Goal: Information Seeking & Learning: Learn about a topic

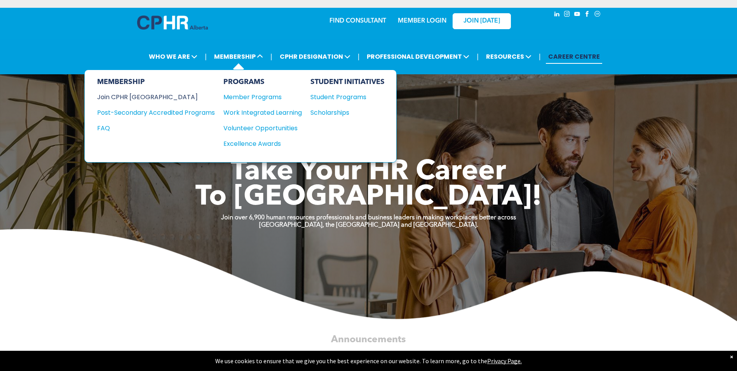
click at [146, 96] on div "Join CPHR [GEOGRAPHIC_DATA]" at bounding box center [150, 97] width 106 height 10
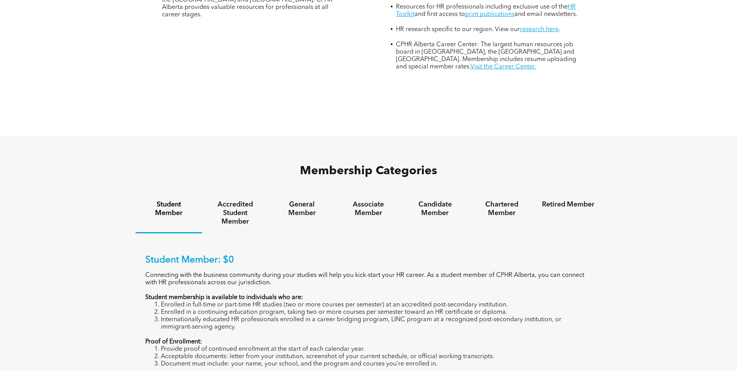
scroll to position [427, 0]
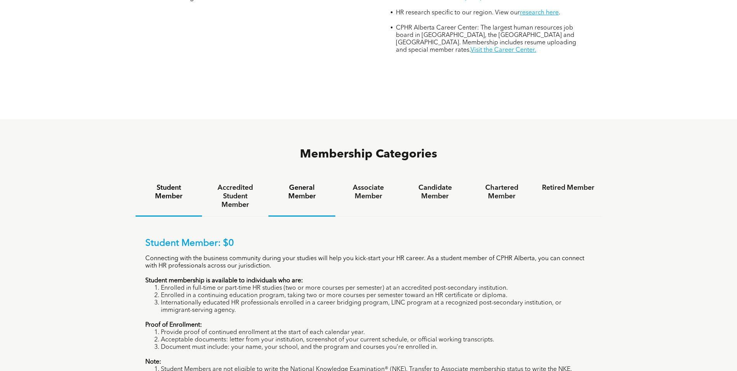
click at [312, 183] on h4 "General Member" at bounding box center [301, 191] width 52 height 17
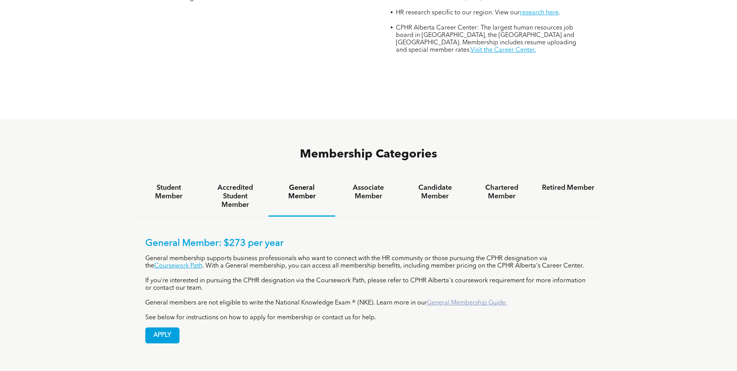
click at [487, 300] on link "General Membership Guide." at bounding box center [467, 303] width 80 height 6
click at [374, 183] on h4 "Associate Member" at bounding box center [368, 191] width 52 height 17
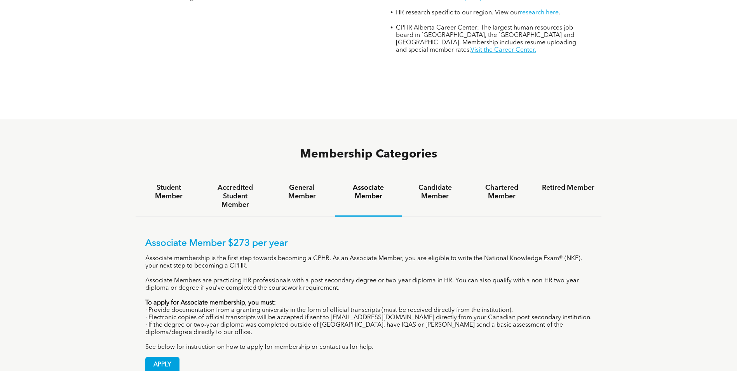
scroll to position [466, 0]
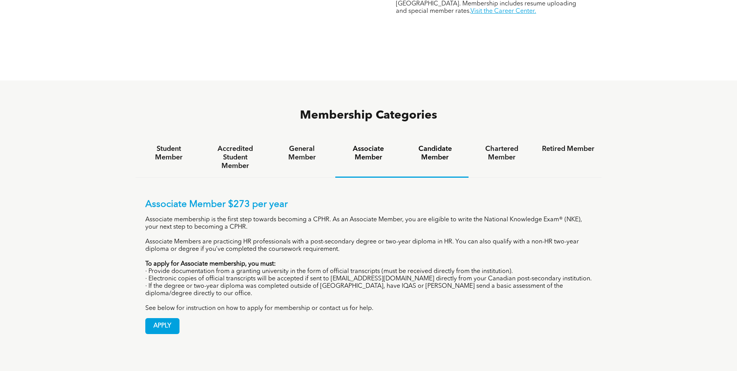
click at [448, 145] on h4 "Candidate Member" at bounding box center [435, 153] width 52 height 17
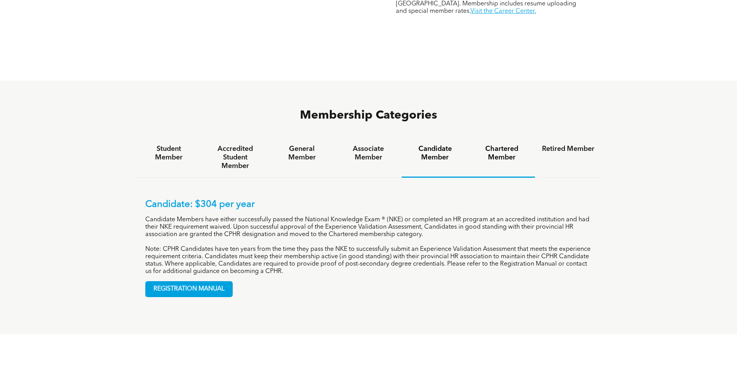
click at [513, 145] on h4 "Chartered Member" at bounding box center [502, 153] width 52 height 17
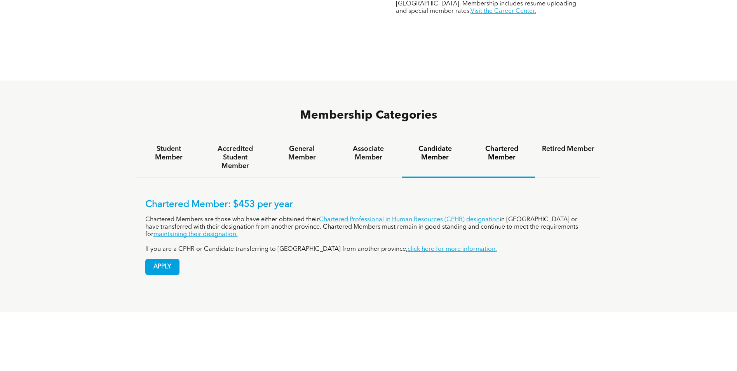
click at [434, 145] on h4 "Candidate Member" at bounding box center [435, 153] width 52 height 17
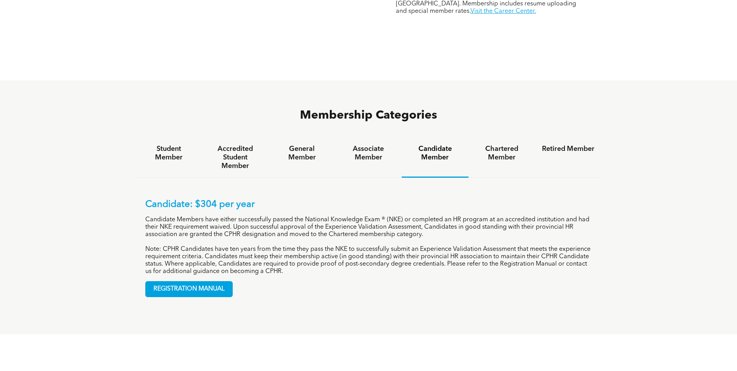
click at [436, 145] on h4 "Candidate Member" at bounding box center [435, 153] width 52 height 17
click at [382, 145] on h4 "Associate Member" at bounding box center [368, 153] width 52 height 17
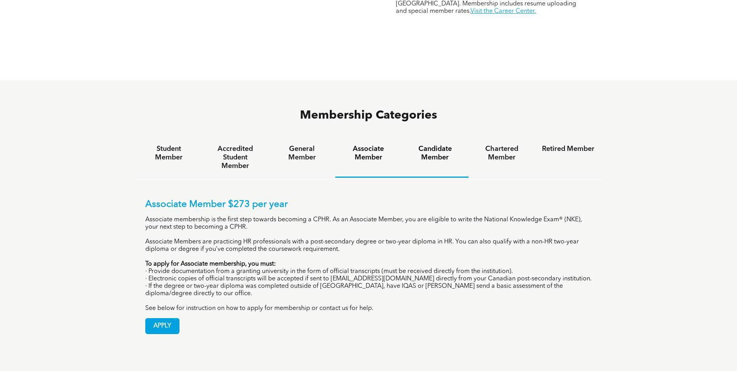
click at [426, 145] on h4 "Candidate Member" at bounding box center [435, 153] width 52 height 17
